Goal: Information Seeking & Learning: Learn about a topic

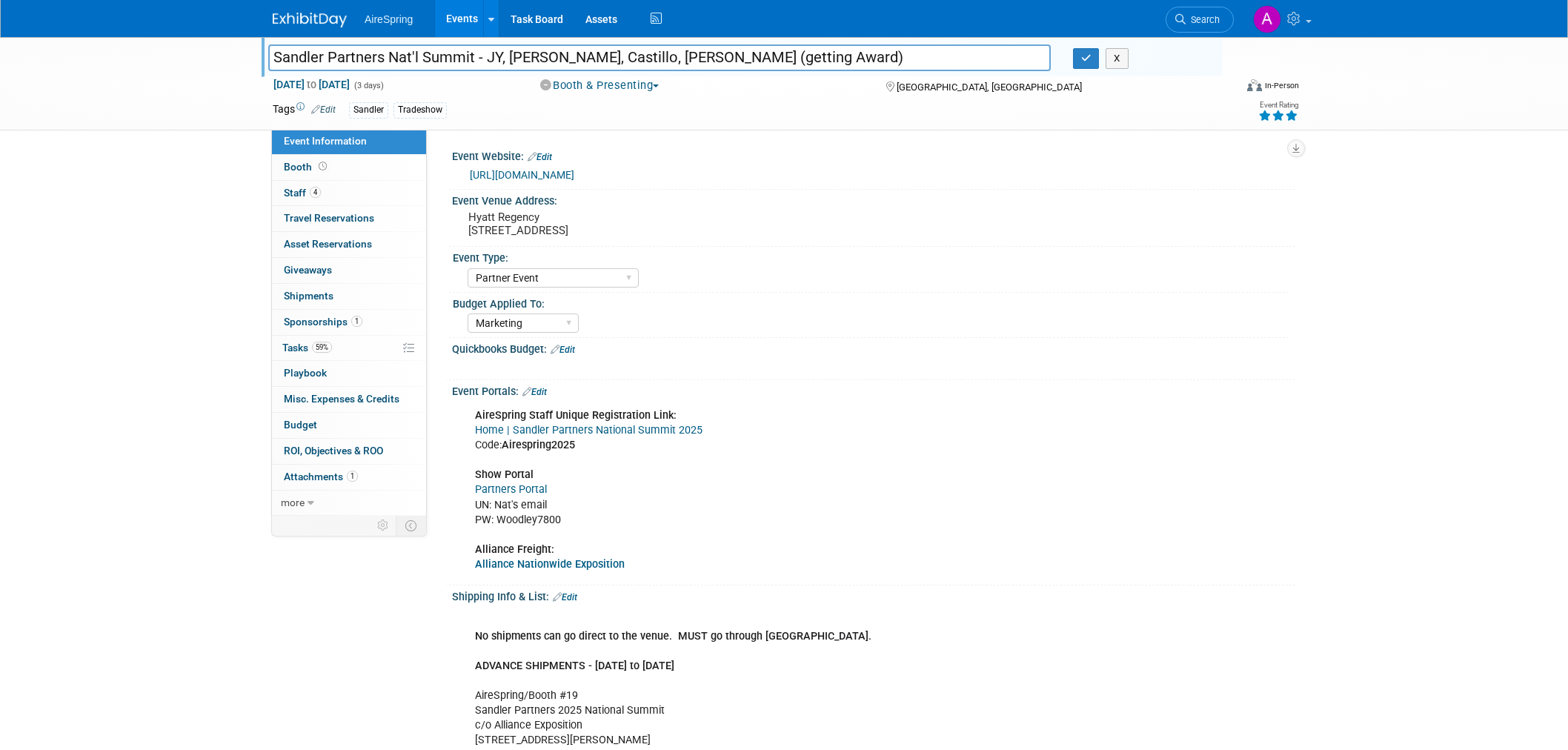
select select "Partner Event"
select select "Marketing"
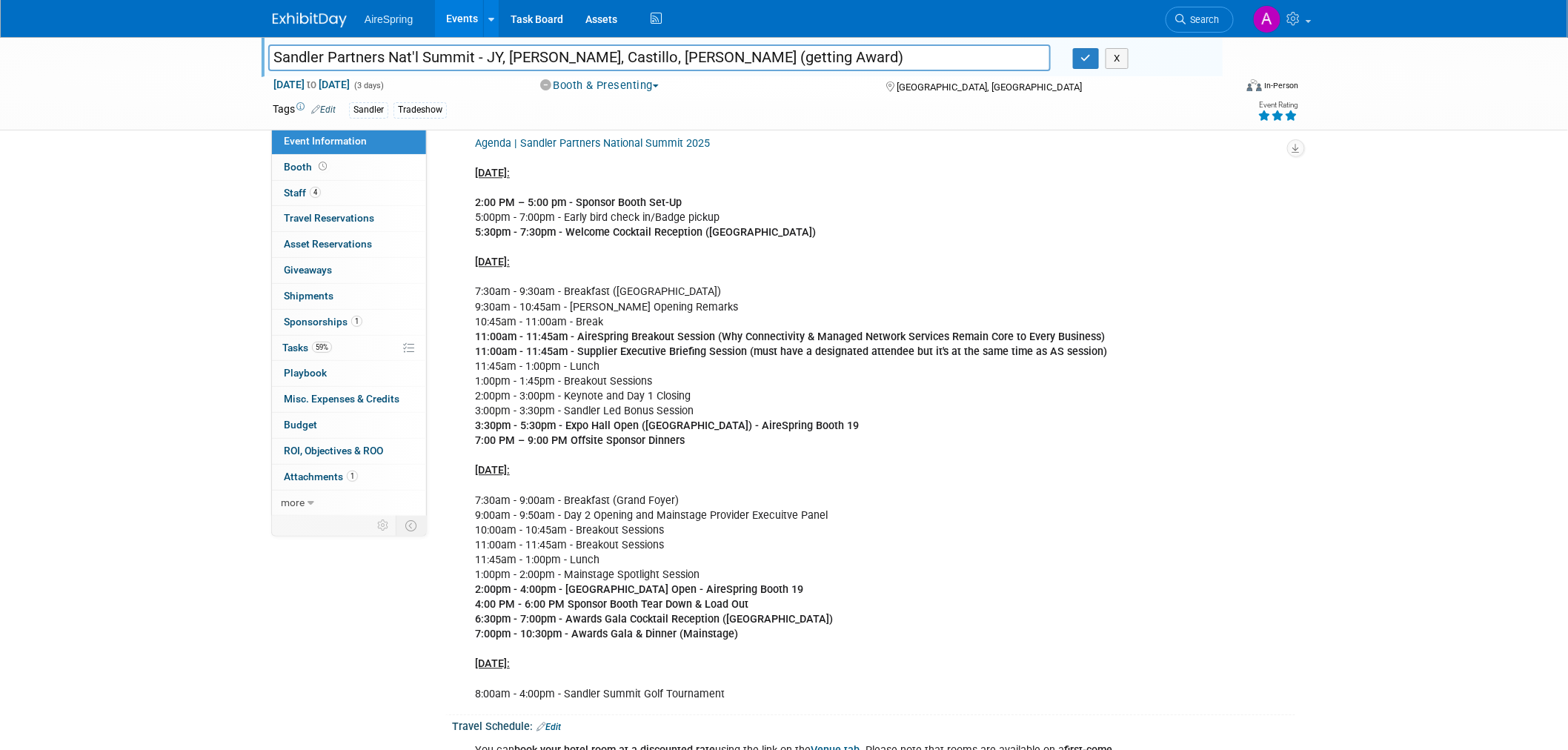
scroll to position [1399, 0]
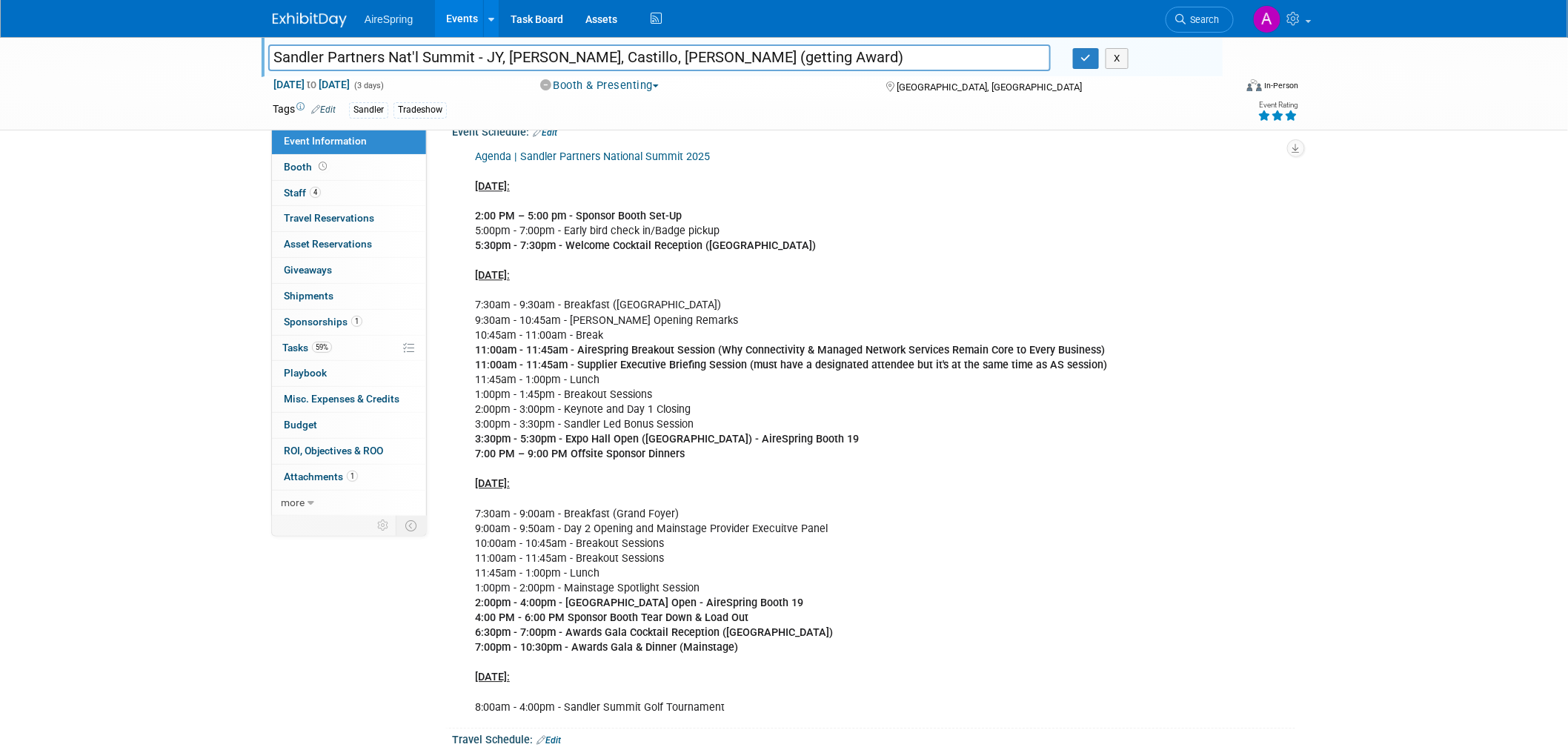
click at [1142, 432] on div "Agenda | Sandler Partners National Summit 2025 [DATE]: 2:00 PM – 5:00 pm - Spon…" at bounding box center [804, 432] width 679 height 580
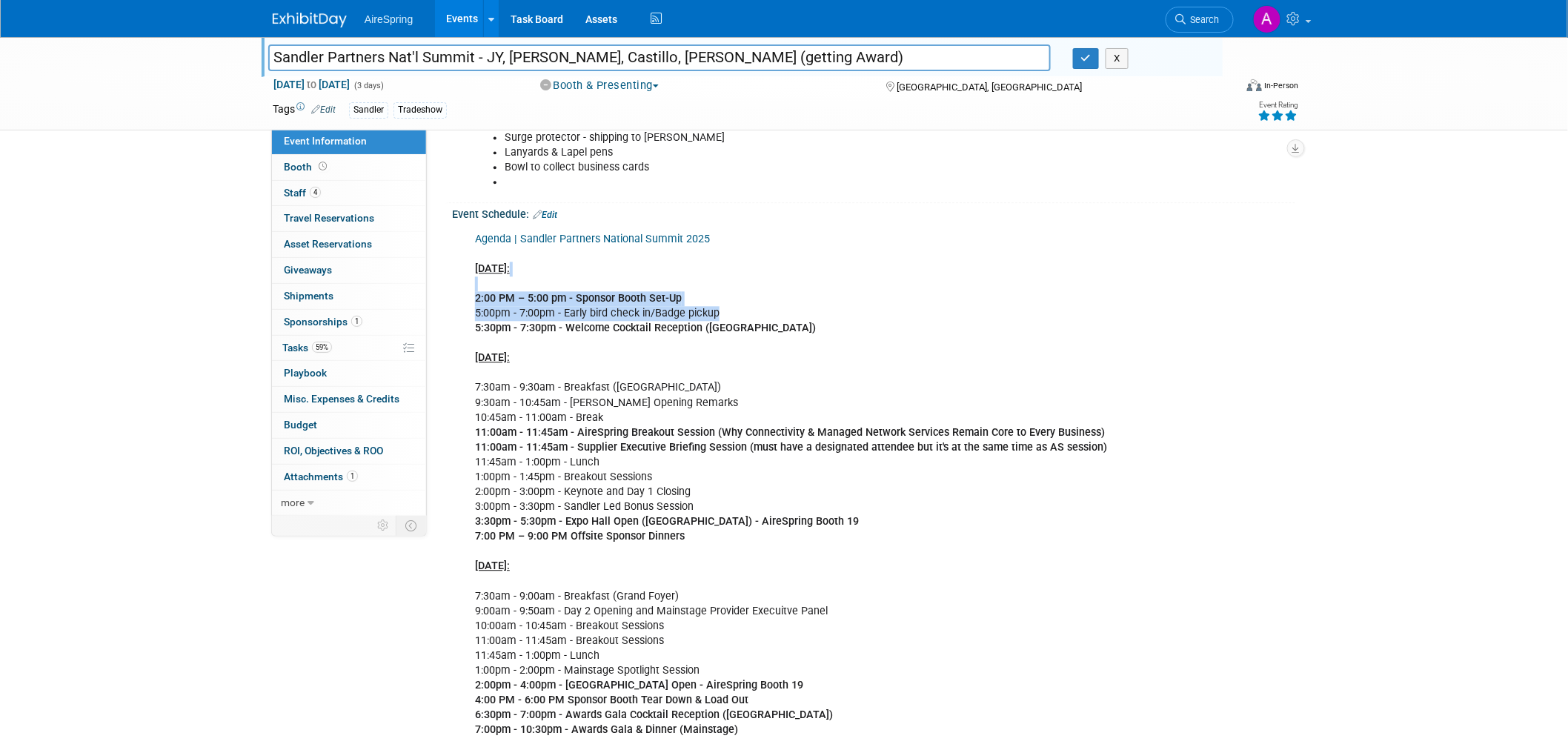
drag, startPoint x: 729, startPoint y: 308, endPoint x: 864, endPoint y: 305, distance: 135.0
click at [839, 283] on div "Agenda | Sandler Partners National Summit 2025 [DATE]: 2:00 PM – 5:00 pm - Spon…" at bounding box center [798, 513] width 668 height 580
click at [1060, 327] on div "Agenda | Sandler Partners National Summit 2025 [DATE]: 2:00 PM – 5:00 pm - Spon…" at bounding box center [798, 513] width 668 height 580
click at [913, 292] on div "Agenda | Sandler Partners National Summit 2025 [DATE]: 2:00 PM – 5:00 pm - Spon…" at bounding box center [798, 513] width 668 height 580
click at [930, 372] on div "Agenda | Sandler Partners National Summit 2025 [DATE]: 2:00 PM – 5:00 pm - Spon…" at bounding box center [798, 513] width 668 height 580
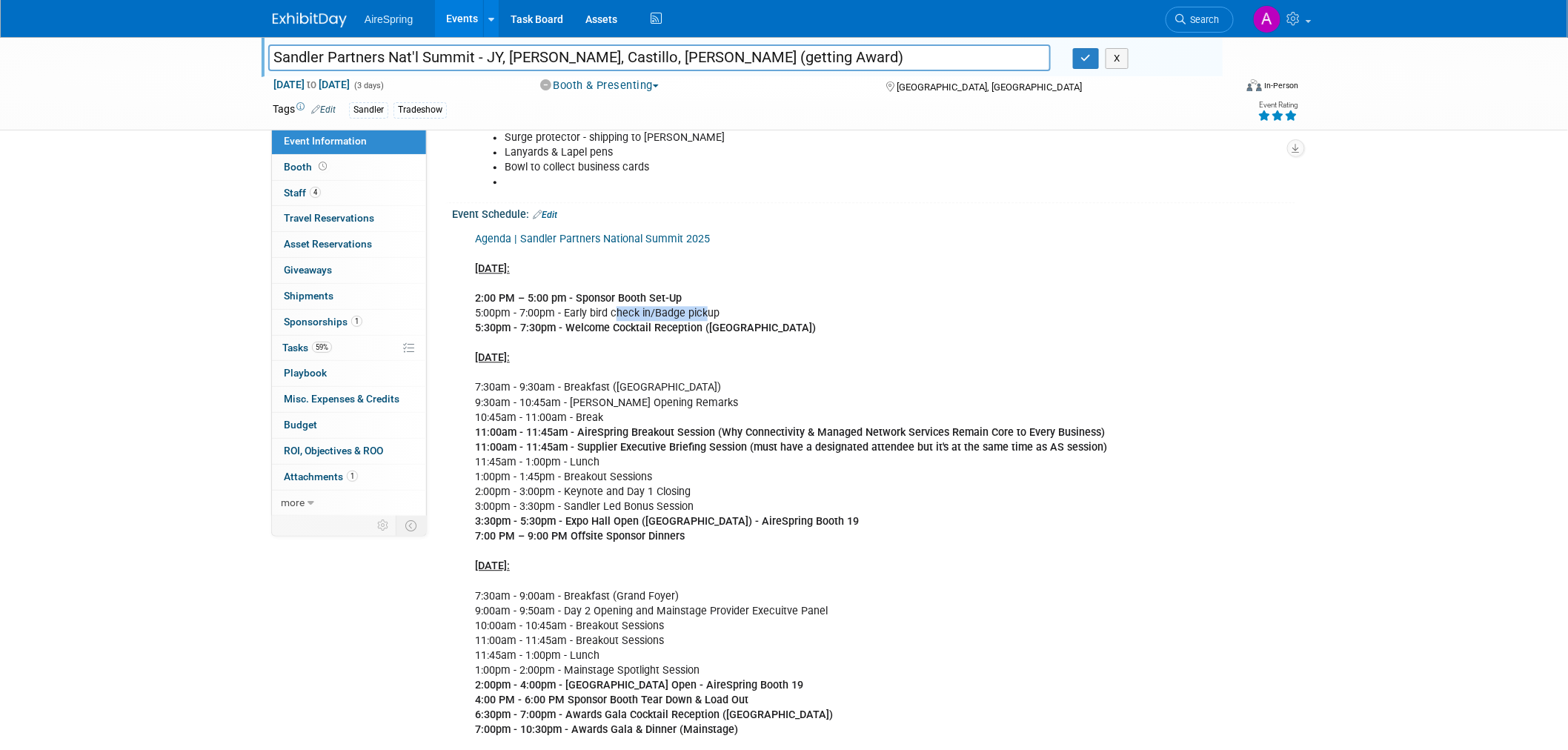
drag, startPoint x: 614, startPoint y: 312, endPoint x: 702, endPoint y: 312, distance: 88.0
click at [702, 312] on div "Agenda | Sandler Partners National Summit 2025 [DATE]: 2:00 PM – 5:00 pm - Spon…" at bounding box center [798, 513] width 668 height 580
click at [699, 321] on b "5:30pm - 7:30pm - Welcome Cocktail Reception ([GEOGRAPHIC_DATA])" at bounding box center [645, 327] width 341 height 12
drag, startPoint x: 630, startPoint y: 331, endPoint x: 734, endPoint y: 328, distance: 104.0
click at [734, 328] on div "Agenda | Sandler Partners National Summit 2025 [DATE]: 2:00 PM – 5:00 pm - Spon…" at bounding box center [798, 513] width 668 height 580
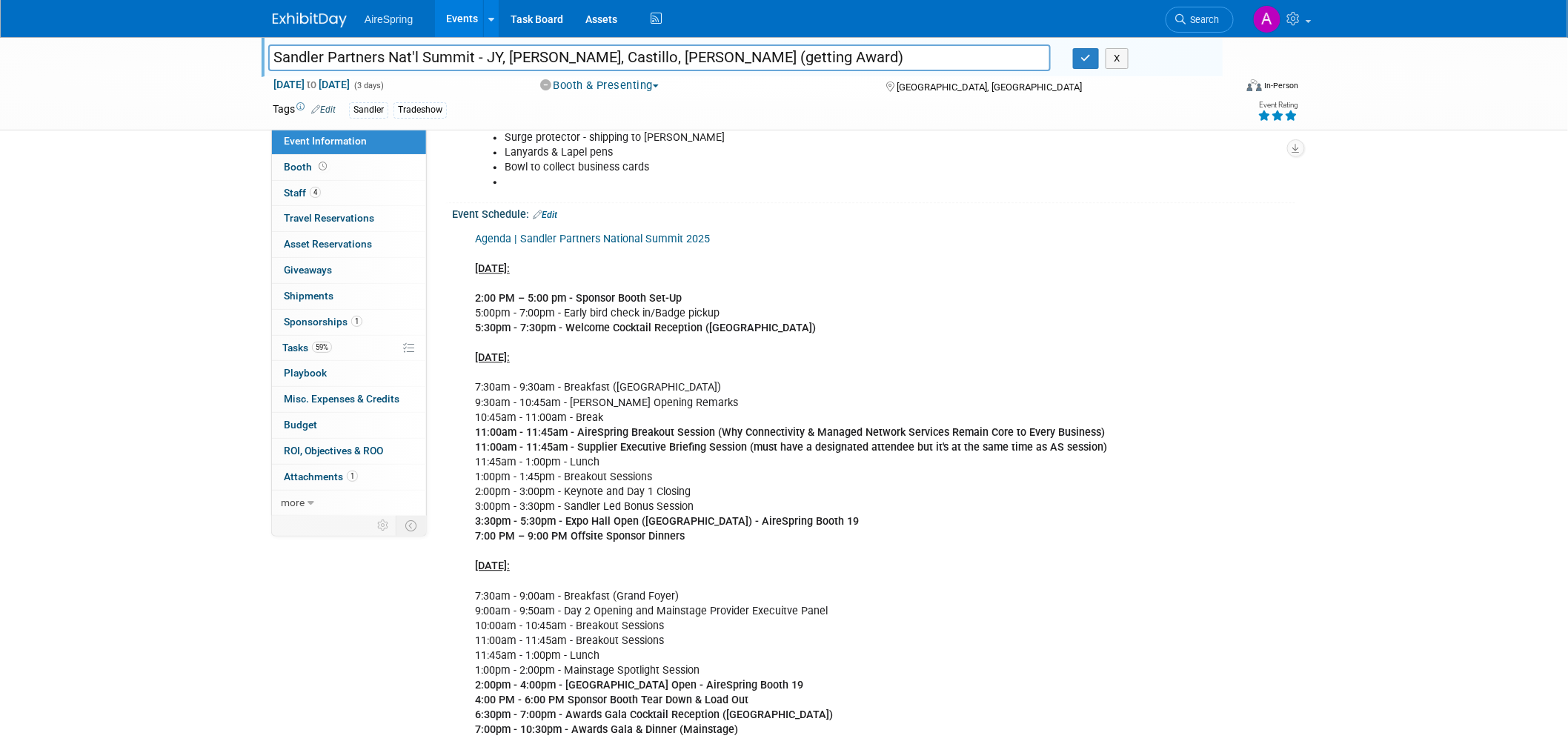
click at [762, 335] on div "Agenda | Sandler Partners National Summit 2025 [DATE]: 2:00 PM – 5:00 pm - Spon…" at bounding box center [798, 513] width 668 height 580
